Goal: Navigation & Orientation: Find specific page/section

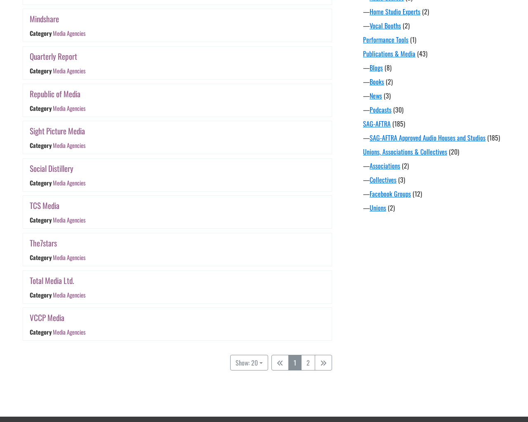
scroll to position [648, 0]
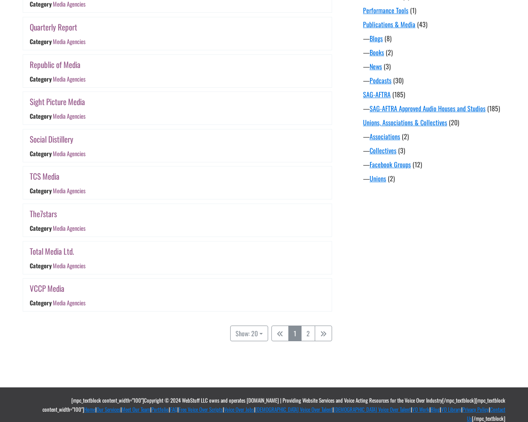
scroll to position [648, 0]
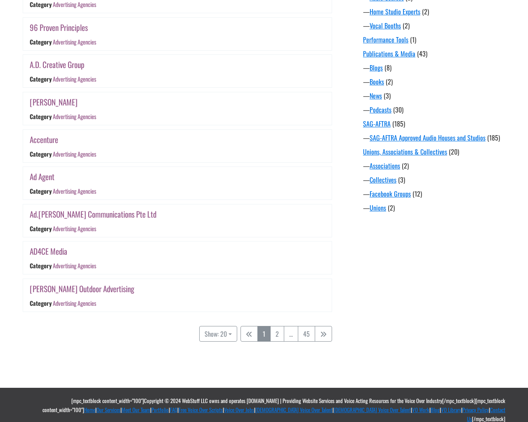
scroll to position [619, 0]
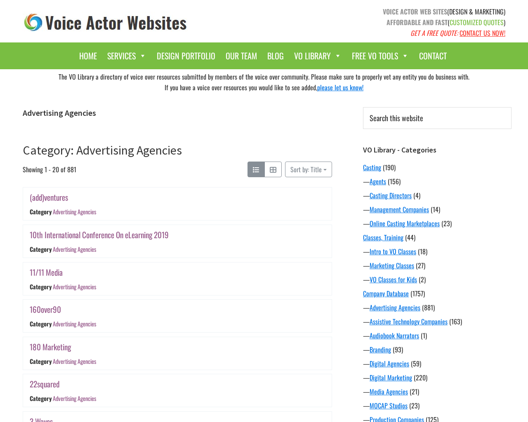
scroll to position [619, 0]
